Goal: Information Seeking & Learning: Check status

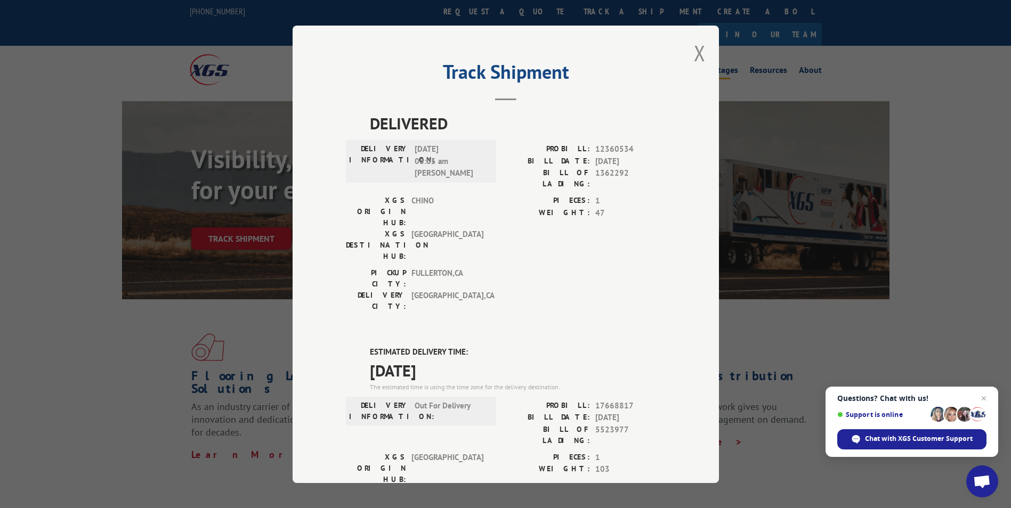
click at [695, 49] on button "Close modal" at bounding box center [700, 53] width 12 height 28
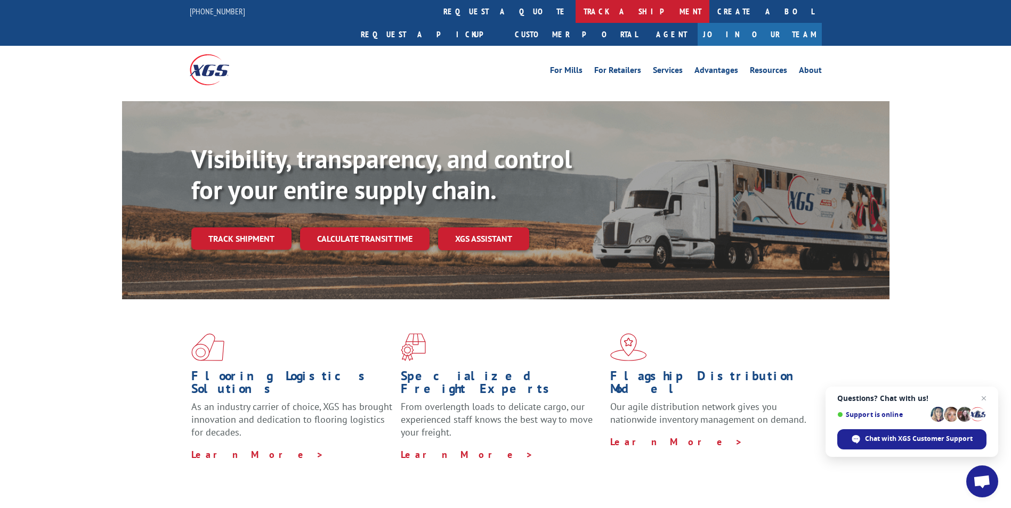
click at [575, 5] on link "track a shipment" at bounding box center [642, 11] width 134 height 23
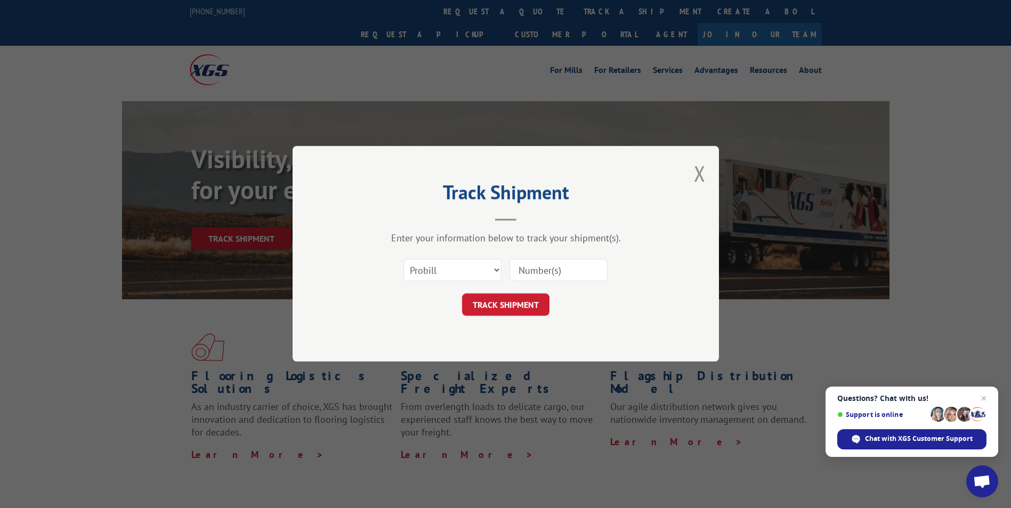
paste input "077426251006"
type input "077426251006"
click at [513, 314] on button "TRACK SHIPMENT" at bounding box center [505, 305] width 87 height 22
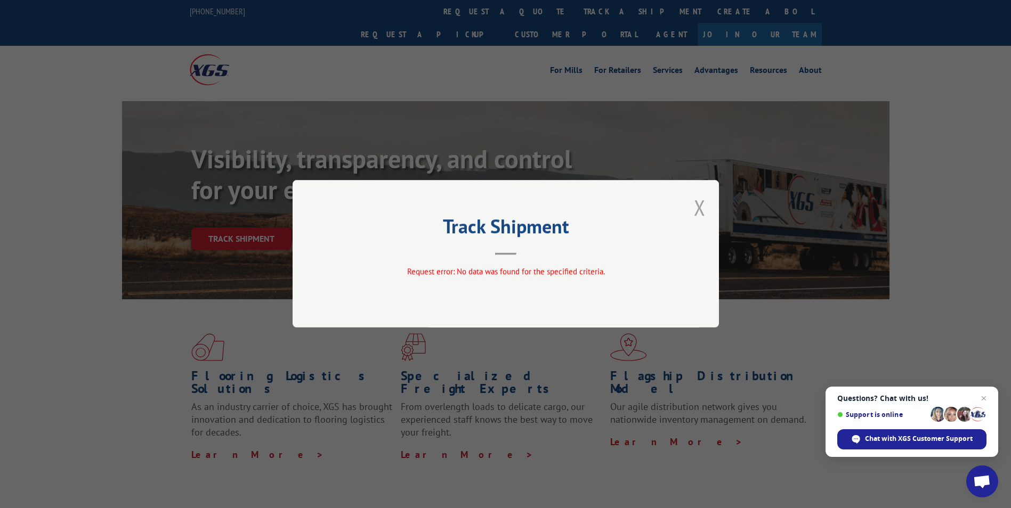
click at [705, 205] on div "Track Shipment Request error: No data was found for the specified criteria." at bounding box center [506, 254] width 426 height 148
click at [472, 22] on div "Track Shipment Request error: No data was found for the specified criteria." at bounding box center [505, 254] width 1011 height 508
click at [53, 313] on div "Track Shipment Request error: No data was found for the specified criteria." at bounding box center [505, 254] width 1011 height 508
click at [983, 400] on span "Close chat" at bounding box center [983, 398] width 13 height 13
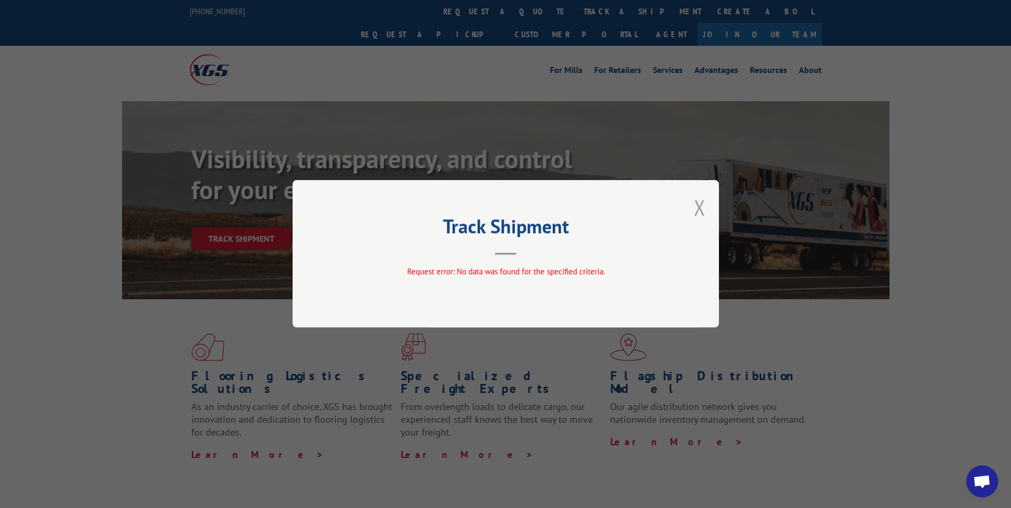
click at [696, 204] on button "Close modal" at bounding box center [700, 207] width 12 height 28
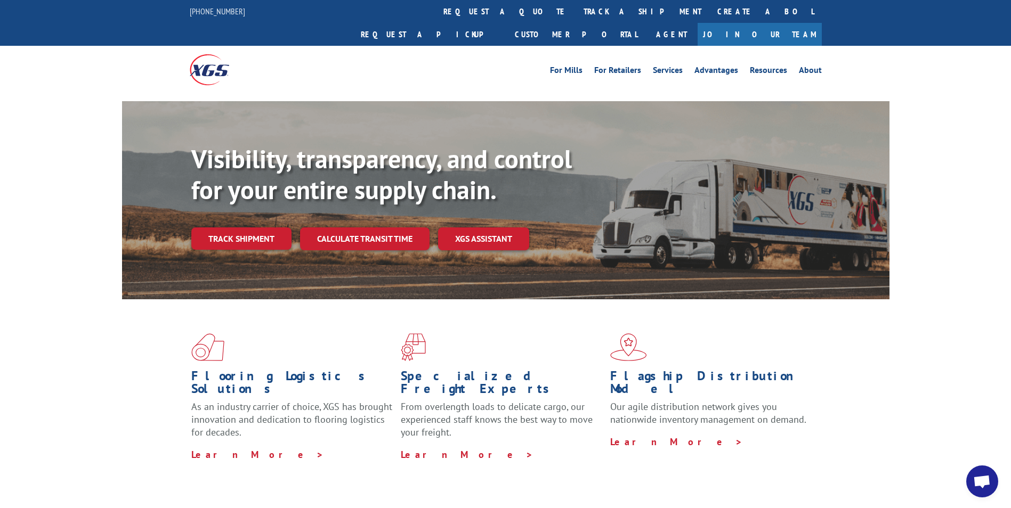
click at [699, 207] on div "Visibility, transparency, and control for your entire supply chain. Track shipm…" at bounding box center [540, 218] width 698 height 149
click at [575, 12] on link "track a shipment" at bounding box center [642, 11] width 134 height 23
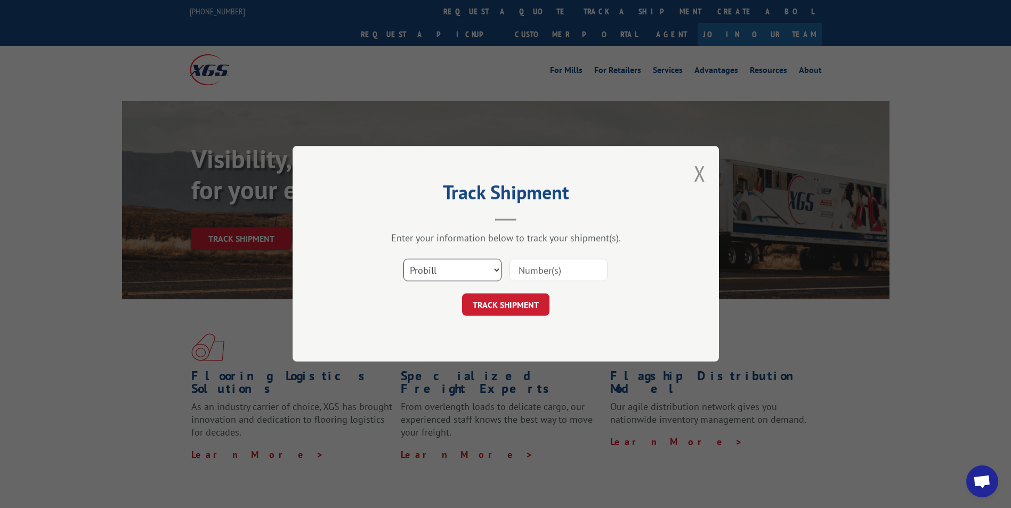
click at [466, 271] on select "Select category... Probill BOL PO" at bounding box center [452, 270] width 98 height 22
select select "po"
click at [403, 259] on select "Select category... Probill BOL PO" at bounding box center [452, 270] width 98 height 22
paste input "74508178"
type input "74508178"
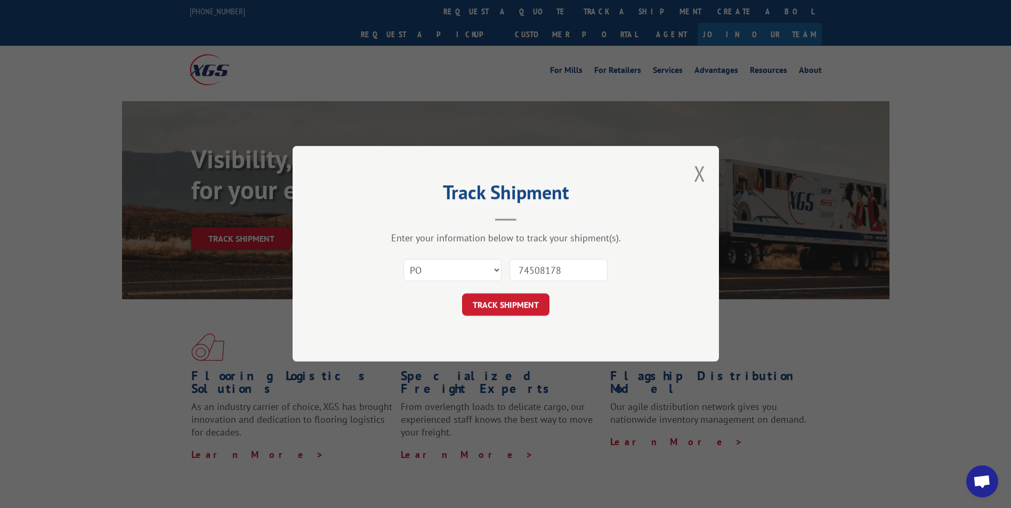
click at [505, 309] on button "TRACK SHIPMENT" at bounding box center [505, 305] width 87 height 22
